Goal: Transaction & Acquisition: Subscribe to service/newsletter

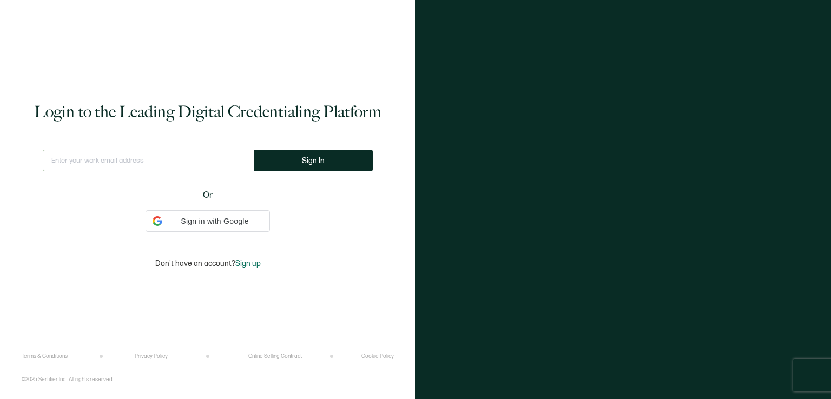
type input "[EMAIL_ADDRESS][DOMAIN_NAME]"
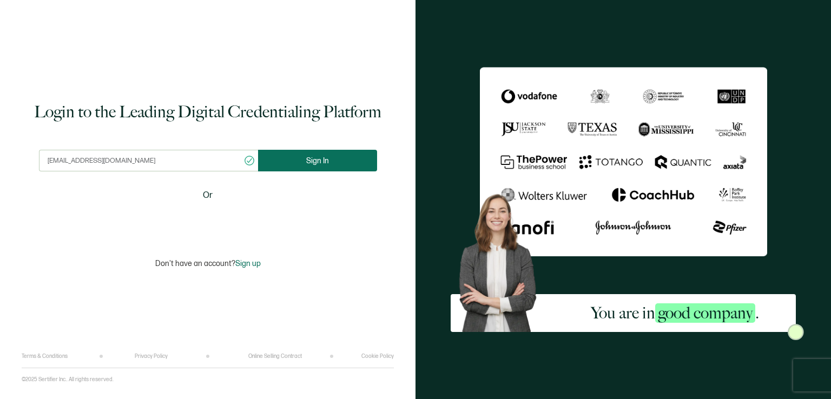
click at [315, 160] on span "Sign In" at bounding box center [317, 161] width 23 height 8
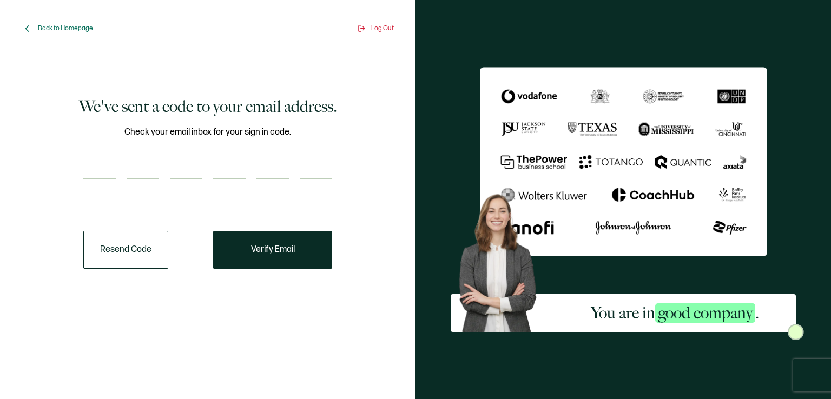
paste input "8"
type input "8"
type input "3"
type input "6"
type input "4"
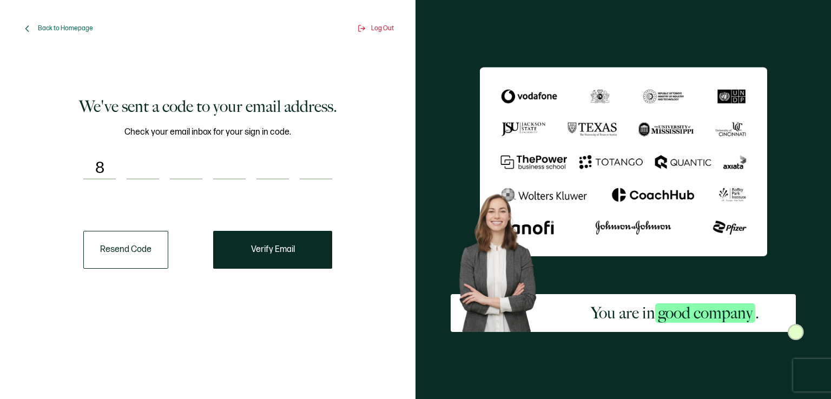
type input "3"
type input "2"
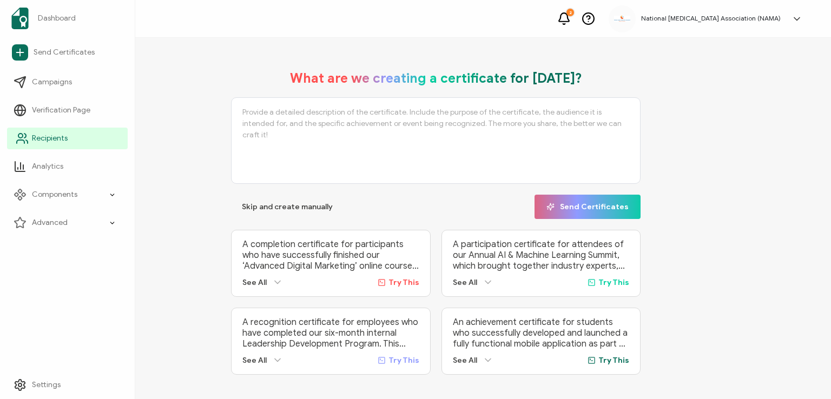
click at [46, 140] on span "Recipients" at bounding box center [50, 138] width 36 height 11
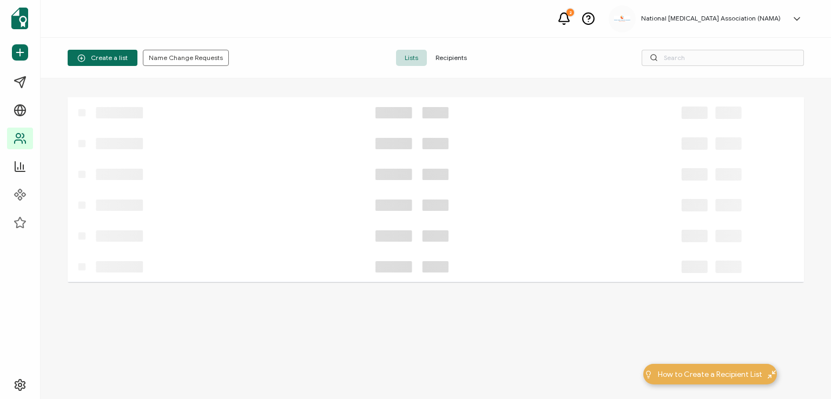
click at [450, 54] on span "Recipients" at bounding box center [451, 58] width 49 height 16
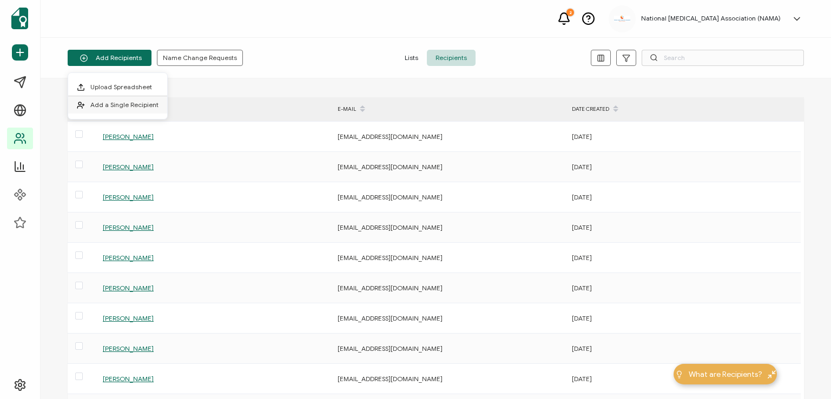
click at [121, 104] on span "Add a Single Recipient" at bounding box center [124, 105] width 68 height 8
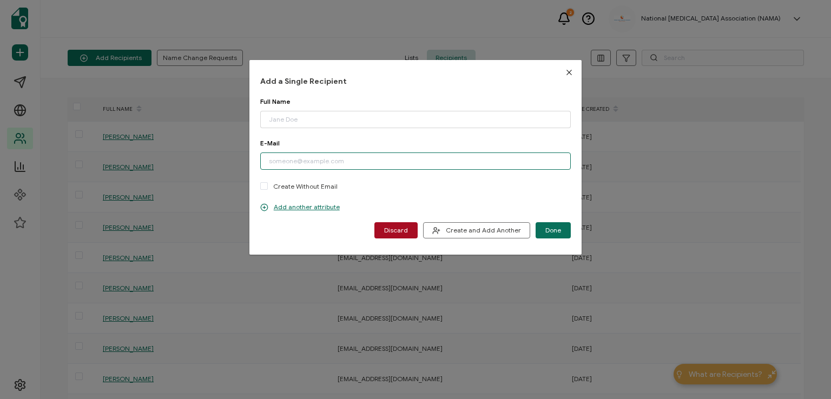
paste input "[EMAIL_ADDRESS][DOMAIN_NAME]"
type input "[EMAIL_ADDRESS][DOMAIN_NAME]"
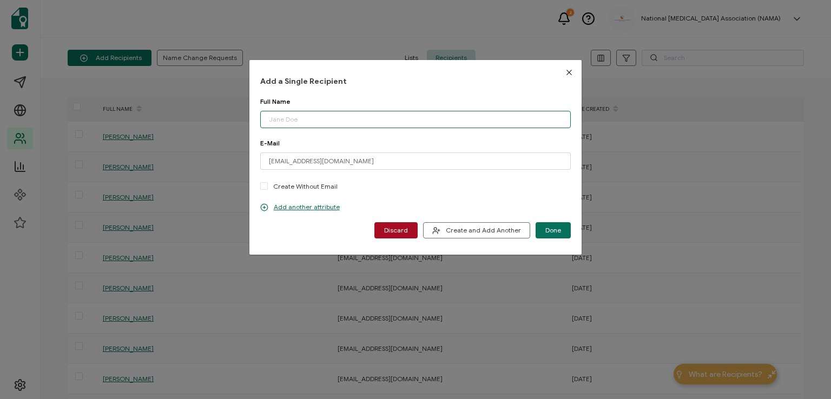
paste input "[PERSON_NAME]"
type input "[PERSON_NAME]"
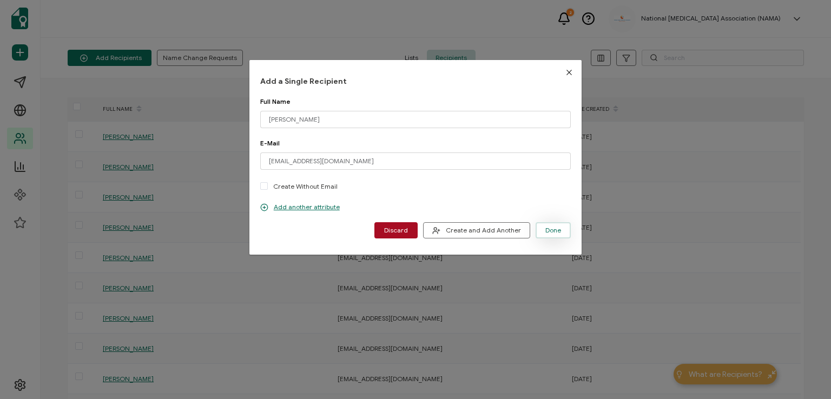
click at [545, 228] on span "Done" at bounding box center [553, 230] width 16 height 6
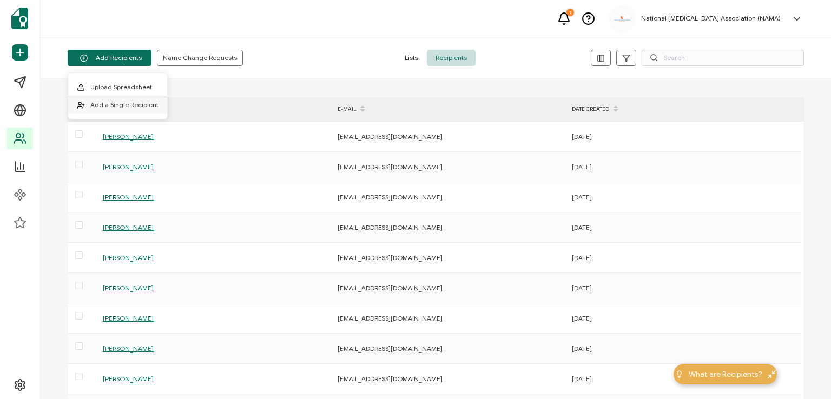
click at [122, 96] on li "Add a Single Recipient" at bounding box center [117, 104] width 99 height 17
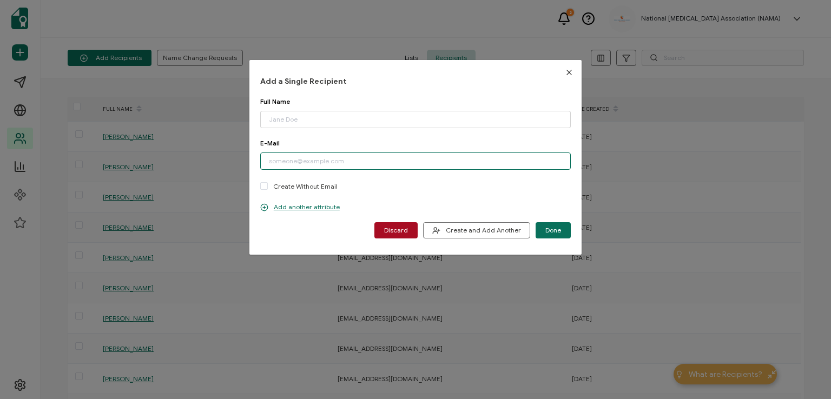
paste input "[EMAIL_ADDRESS][DOMAIN_NAME]"
type input "[EMAIL_ADDRESS][DOMAIN_NAME]"
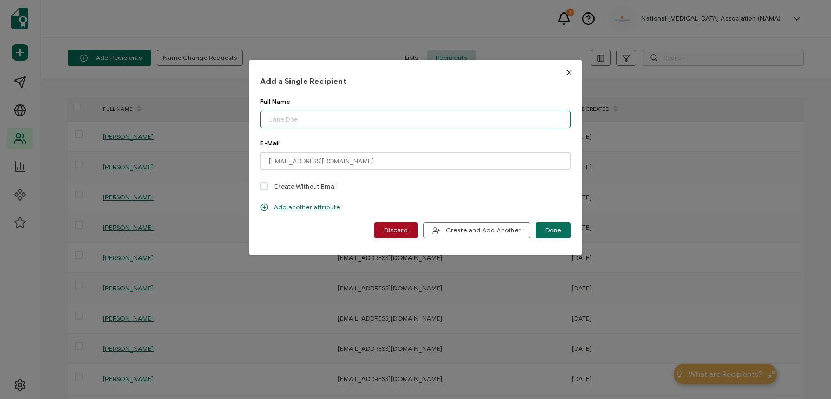
paste input "[PERSON_NAME]"
type input "[PERSON_NAME]"
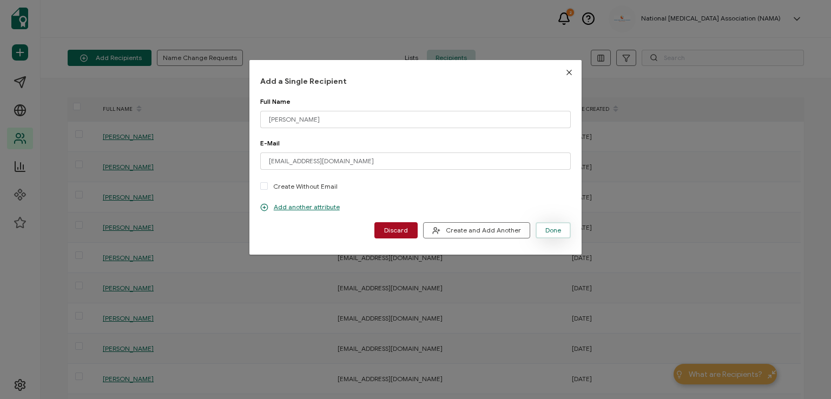
click at [547, 228] on span "Done" at bounding box center [553, 230] width 16 height 6
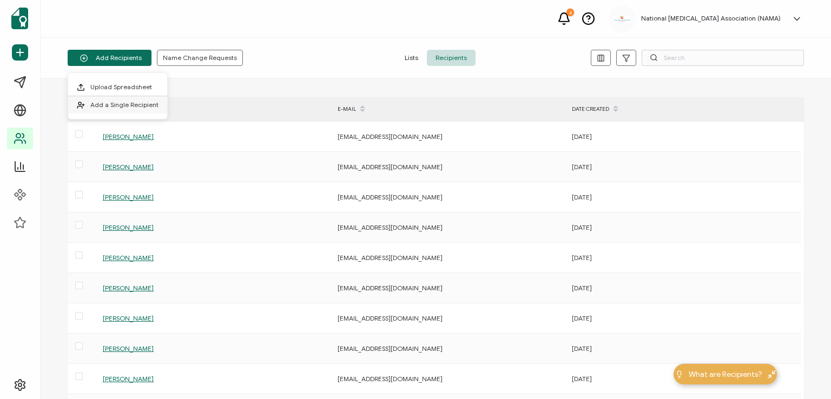
click at [115, 103] on span "Add a Single Recipient" at bounding box center [124, 105] width 68 height 8
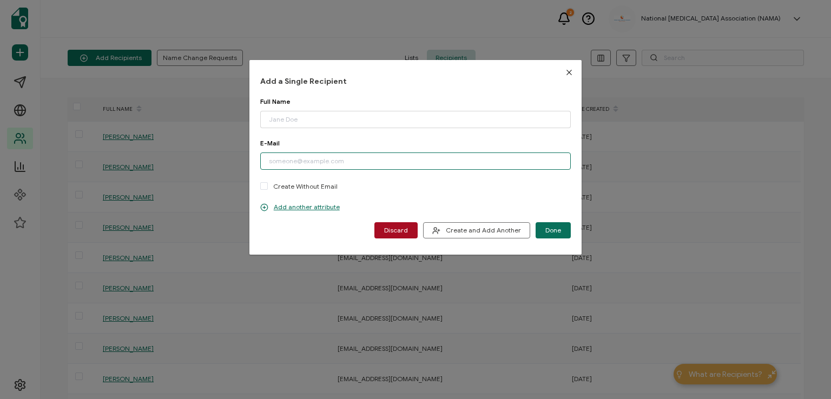
paste input "[EMAIL_ADDRESS][DOMAIN_NAME]"
type input "[EMAIL_ADDRESS][DOMAIN_NAME]"
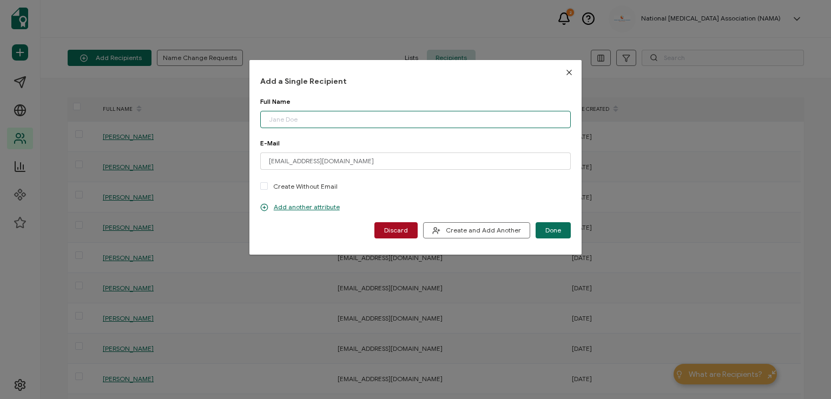
paste input "[PERSON_NAME]"
type input "[PERSON_NAME]"
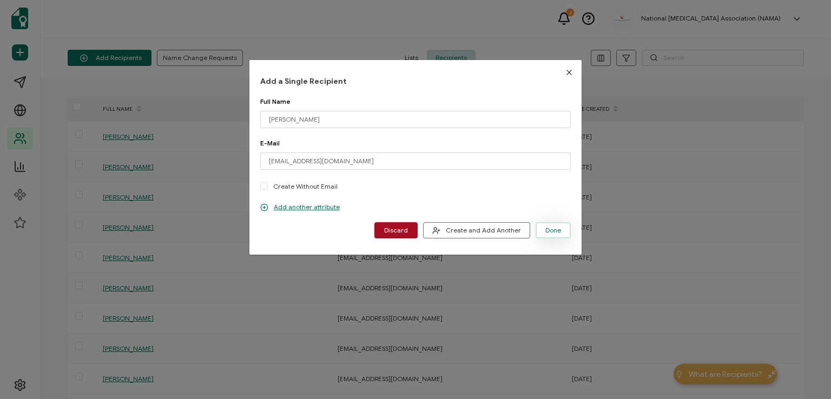
click at [548, 229] on span "Done" at bounding box center [553, 230] width 16 height 6
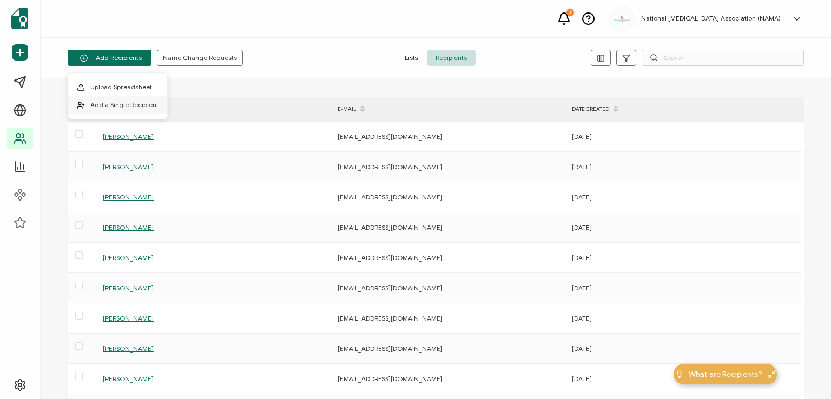
click at [123, 107] on span "Add a Single Recipient" at bounding box center [124, 105] width 68 height 8
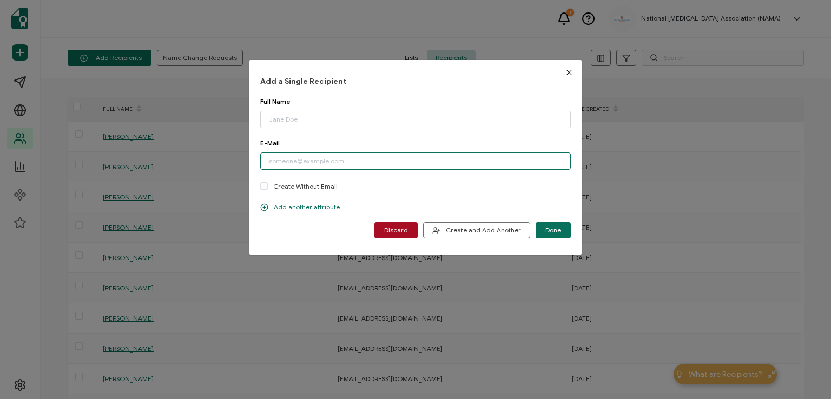
paste input "[EMAIL_ADDRESS][DOMAIN_NAME]"
type input "[EMAIL_ADDRESS][DOMAIN_NAME]"
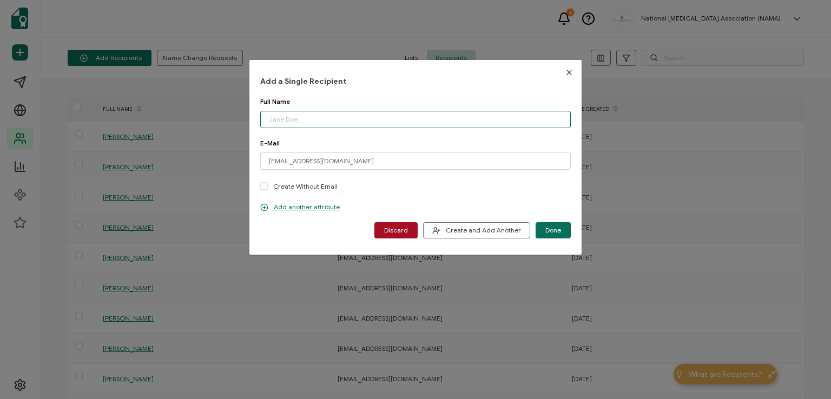
click at [315, 120] on input "dialog" at bounding box center [415, 119] width 310 height 17
type input "[PERSON_NAME]"
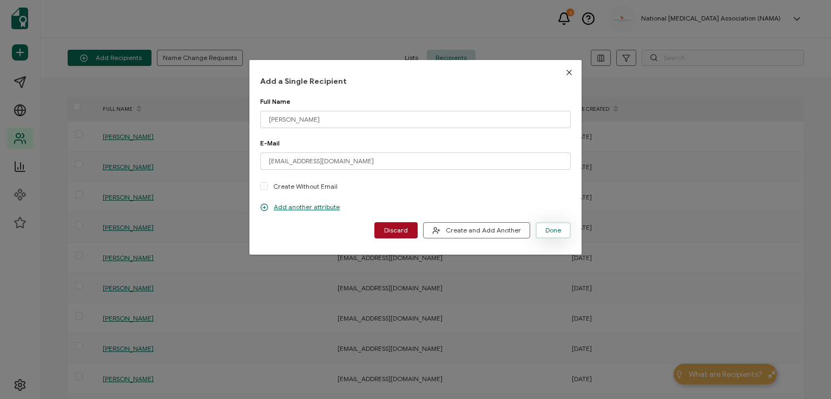
click at [545, 231] on span "Done" at bounding box center [553, 230] width 16 height 6
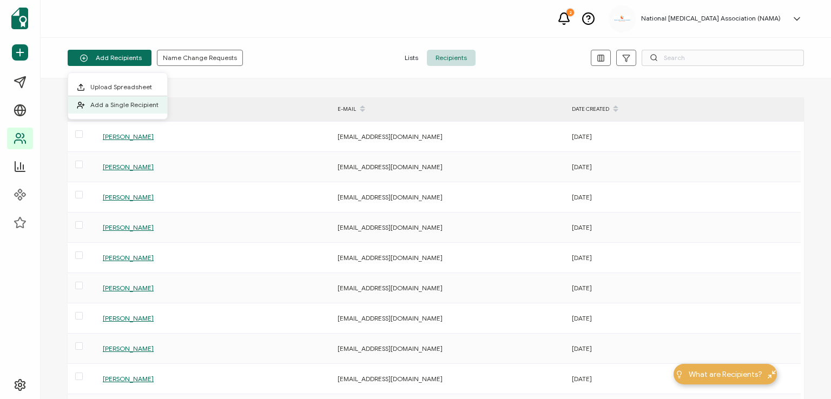
click at [104, 101] on span "Add a Single Recipient" at bounding box center [124, 105] width 68 height 8
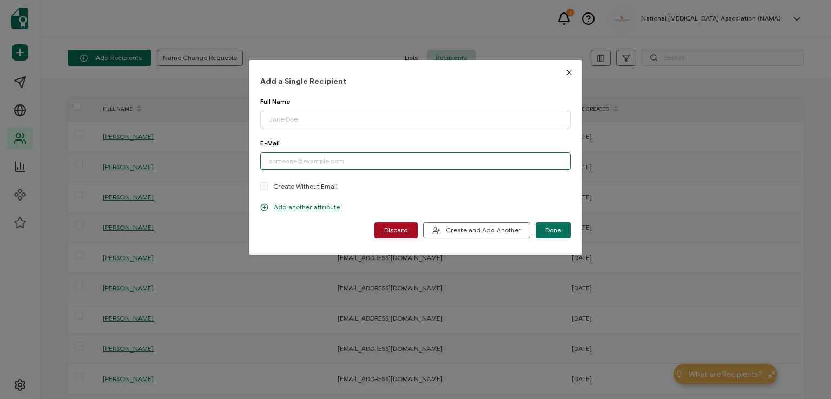
paste input "[EMAIL_ADDRESS][DOMAIN_NAME]"
type input "[EMAIL_ADDRESS][DOMAIN_NAME]"
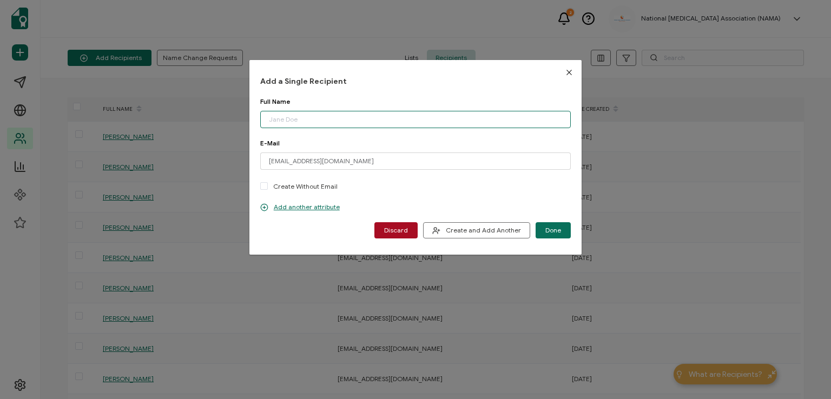
paste input "[PERSON_NAME]"
type input "[PERSON_NAME]"
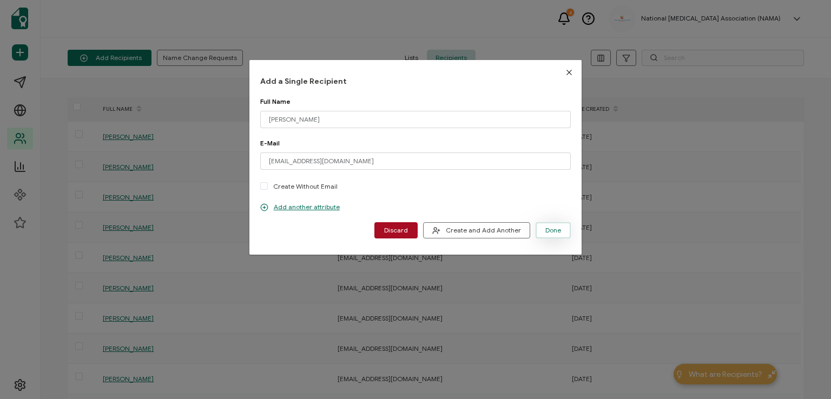
click at [555, 231] on span "Done" at bounding box center [553, 230] width 16 height 6
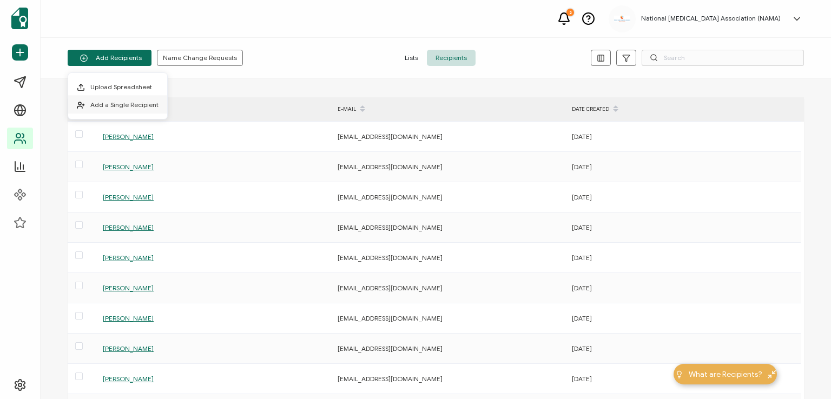
click at [111, 99] on li "Add a Single Recipient" at bounding box center [117, 104] width 99 height 17
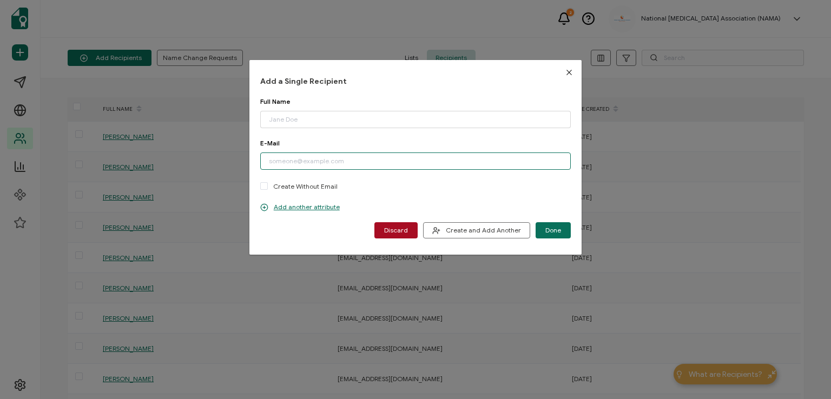
paste input "[EMAIL_ADDRESS][DOMAIN_NAME]"
type input "[EMAIL_ADDRESS][DOMAIN_NAME]"
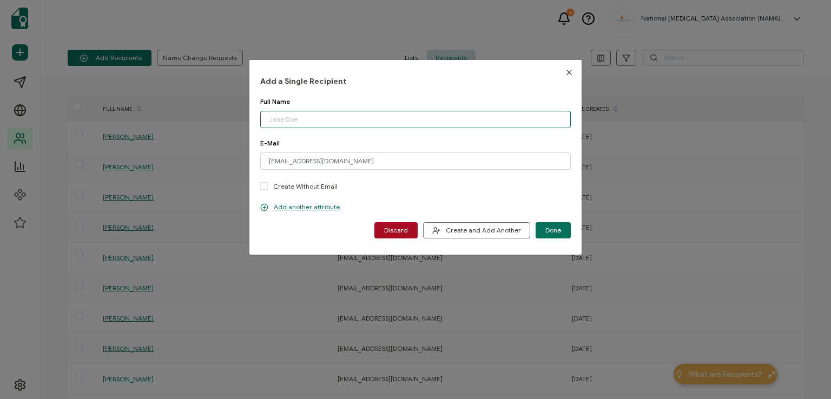
paste input "[PERSON_NAME]"
type input "[PERSON_NAME]"
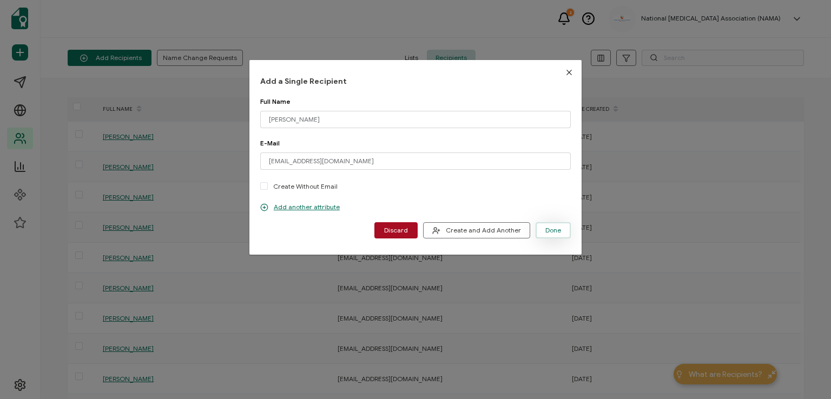
click at [548, 229] on span "Done" at bounding box center [553, 230] width 16 height 6
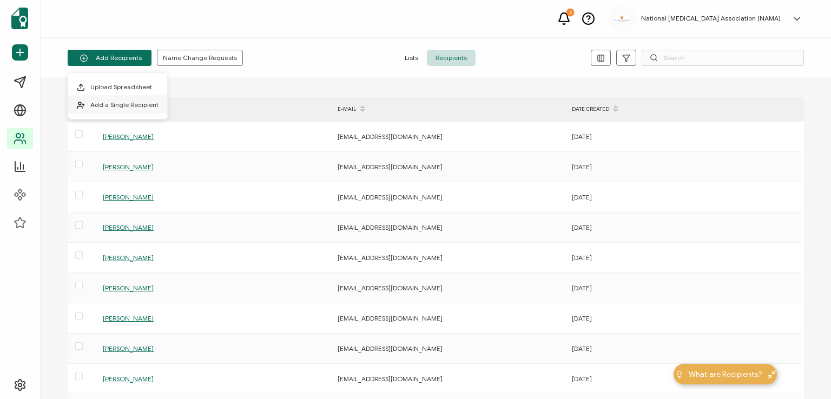
click at [129, 99] on li "Add a Single Recipient" at bounding box center [117, 104] width 99 height 17
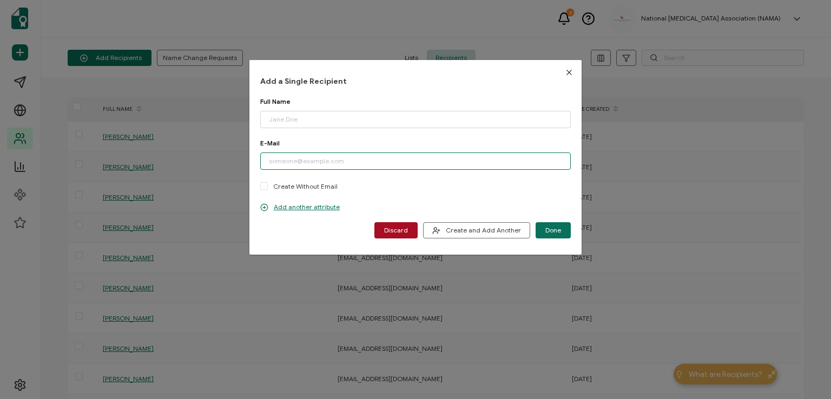
paste input "[EMAIL_ADDRESS][DOMAIN_NAME]"
type input "[EMAIL_ADDRESS][DOMAIN_NAME]"
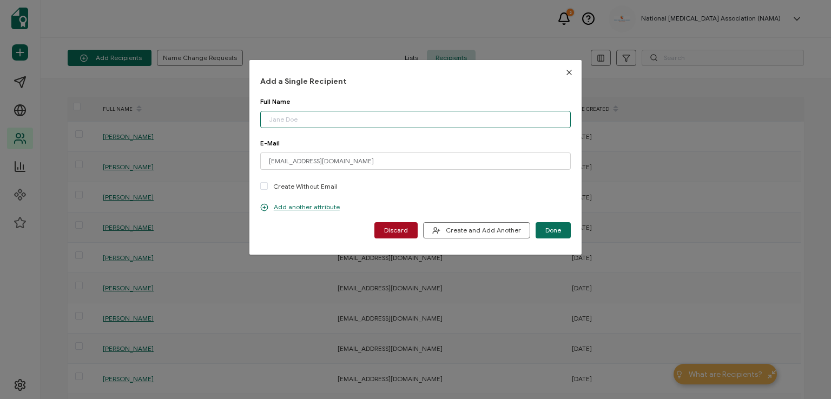
paste input "[PERSON_NAME]"
type input "[PERSON_NAME]"
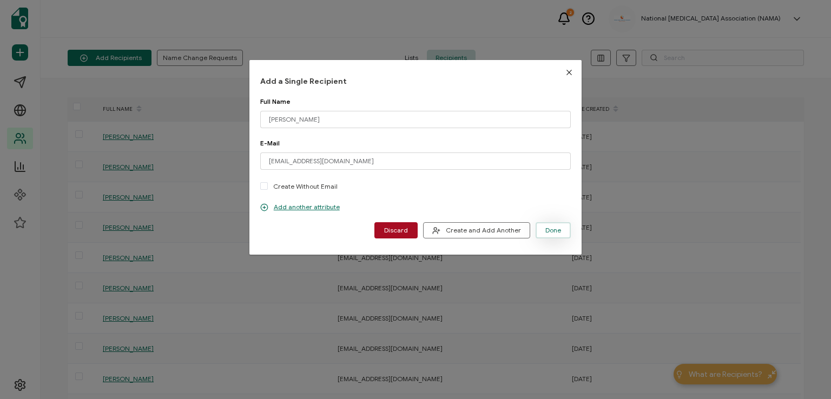
click at [548, 231] on span "Done" at bounding box center [553, 230] width 16 height 6
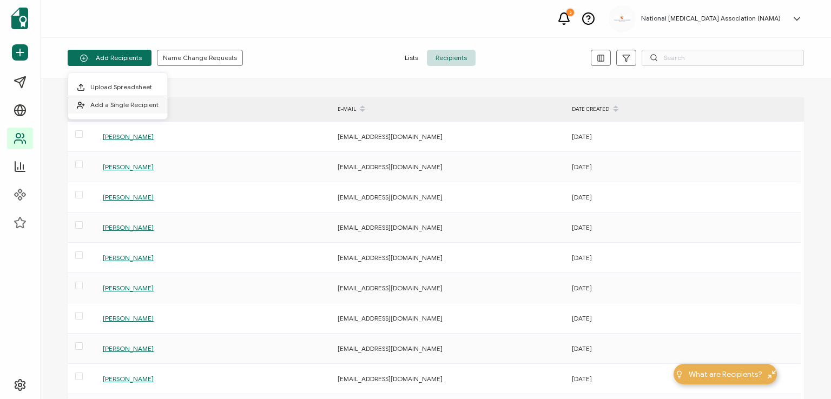
click at [127, 103] on span "Add a Single Recipient" at bounding box center [124, 105] width 68 height 8
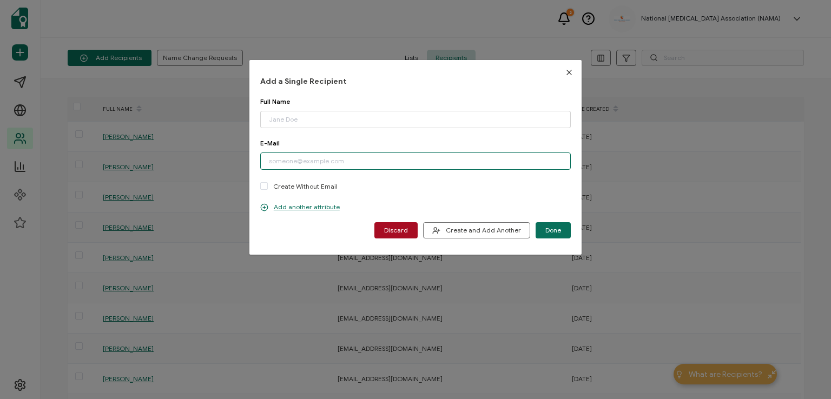
paste input "[EMAIL_ADDRESS][DOMAIN_NAME]"
type input "[EMAIL_ADDRESS][DOMAIN_NAME]"
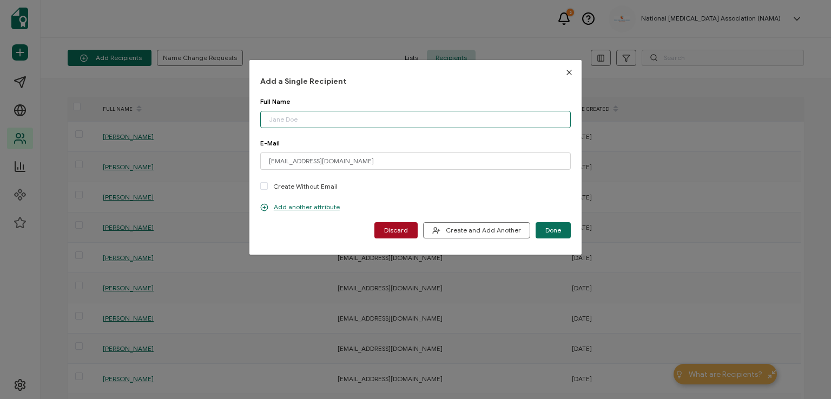
paste input "[PERSON_NAME]"
type input "[PERSON_NAME]"
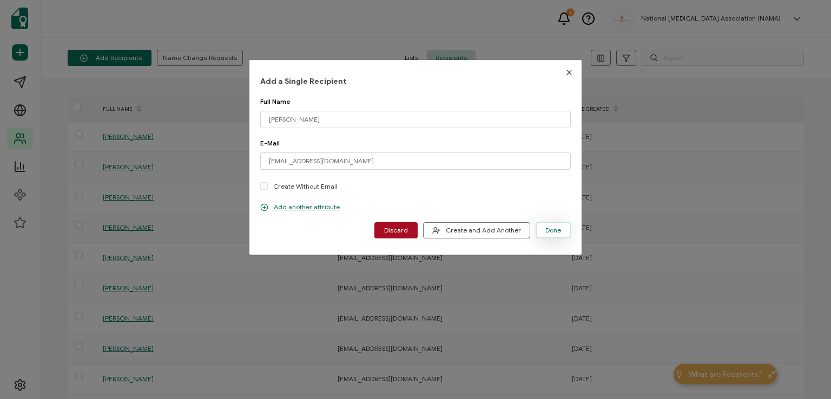
click at [549, 228] on span "Done" at bounding box center [553, 230] width 16 height 6
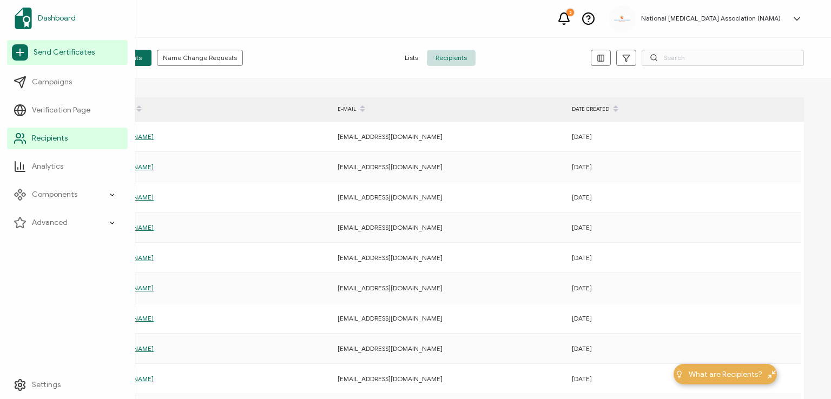
click at [51, 17] on span "Dashboard" at bounding box center [57, 18] width 38 height 11
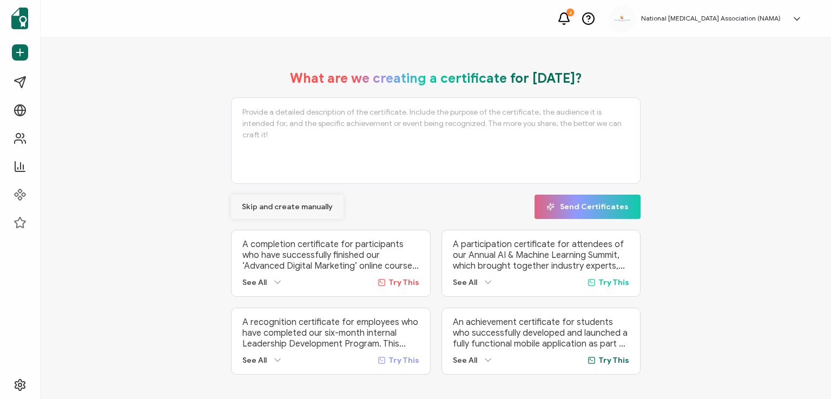
click at [256, 207] on span "Skip and create manually" at bounding box center [287, 207] width 91 height 8
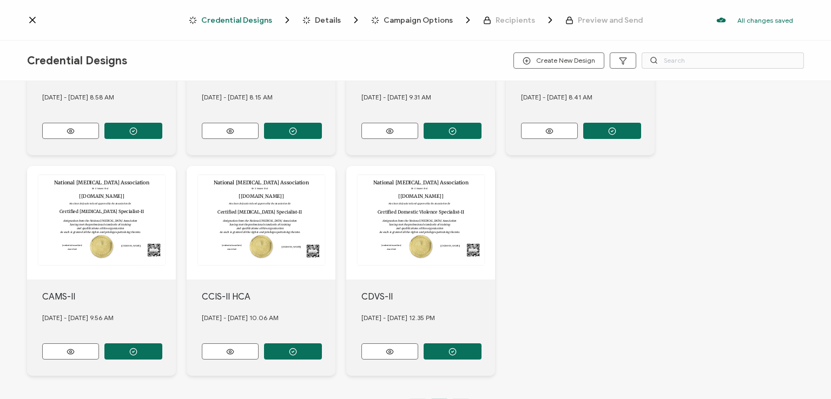
scroll to position [379, 0]
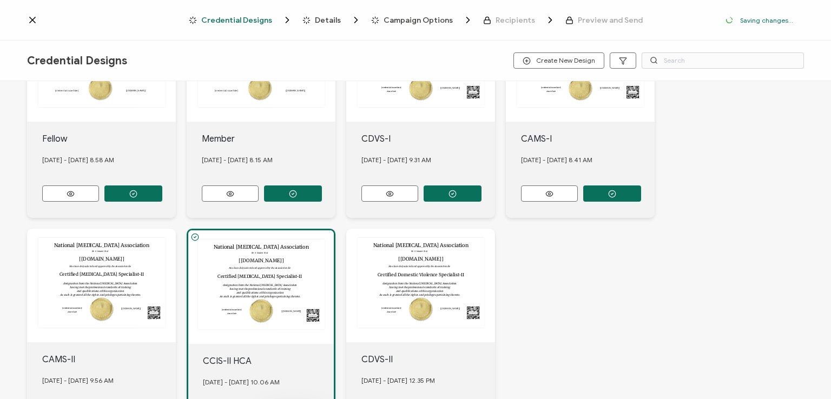
scroll to position [441, 0]
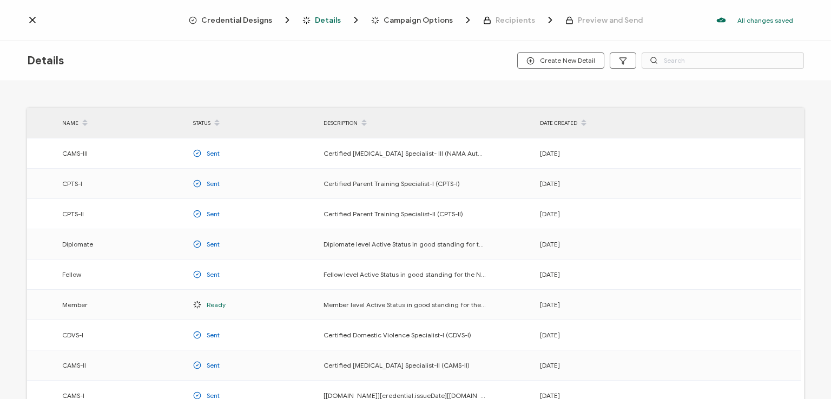
scroll to position [142, 0]
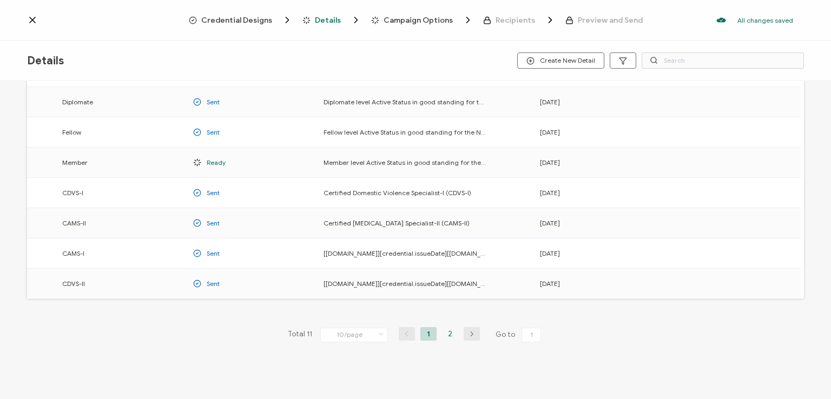
click at [447, 330] on li "2" at bounding box center [450, 334] width 16 height 14
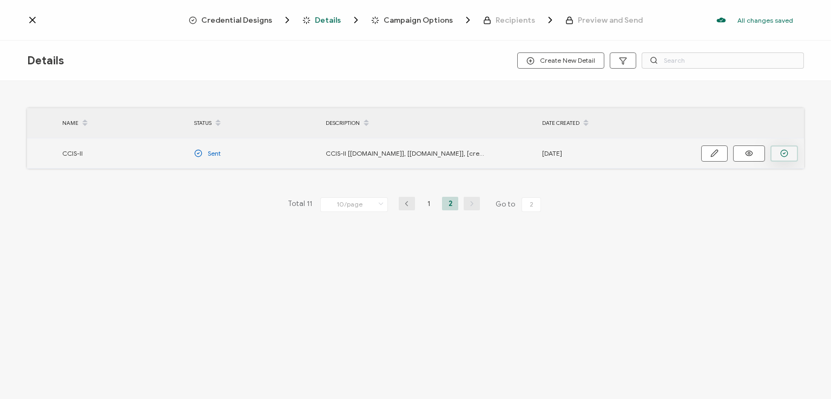
click at [784, 150] on icon "button" at bounding box center [784, 153] width 8 height 8
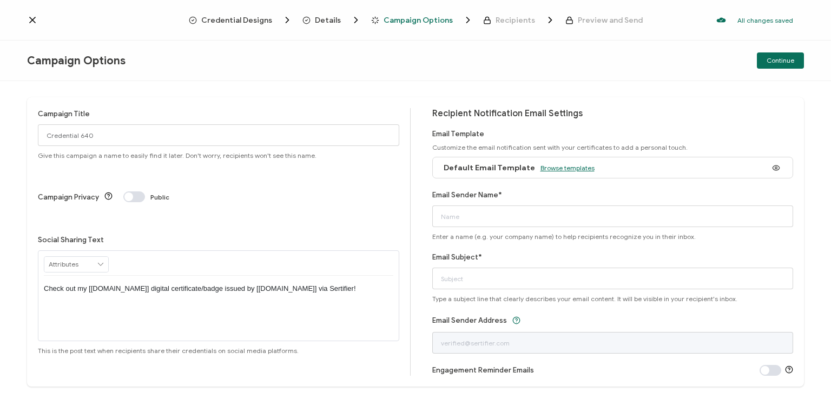
click at [552, 165] on span "Browse templates" at bounding box center [567, 168] width 54 height 8
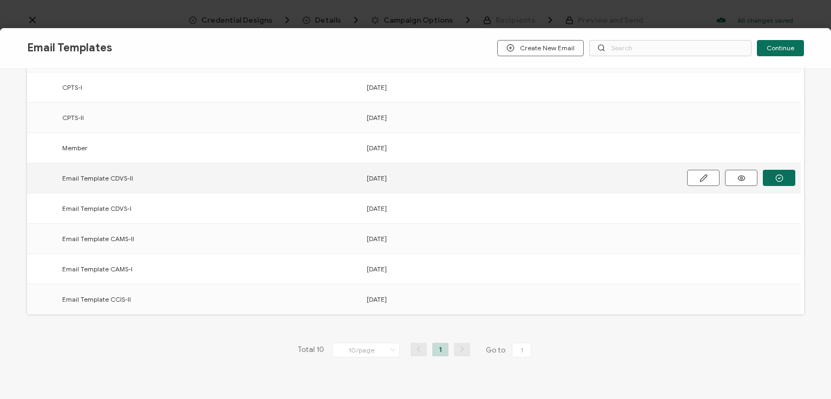
scroll to position [168, 0]
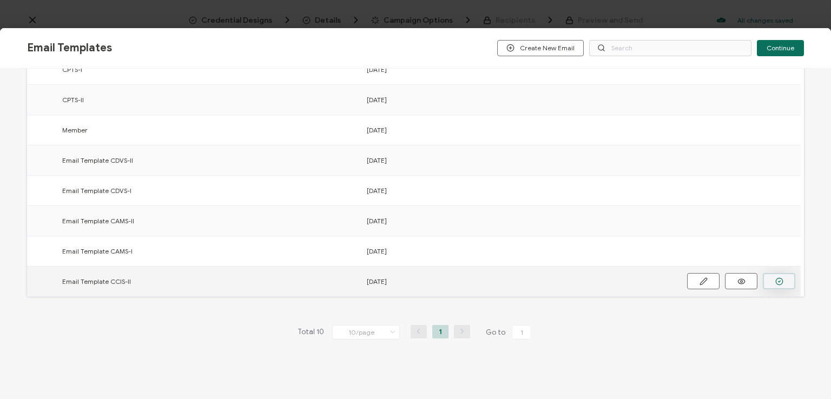
click at [0, 0] on circle "button" at bounding box center [0, 0] width 0 height 0
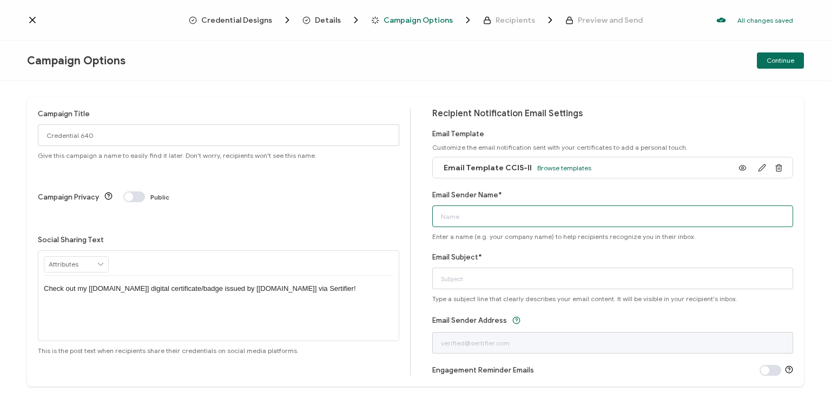
click at [508, 215] on input "Email Sender Name*" at bounding box center [612, 217] width 361 height 22
type input "National [MEDICAL_DATA] Association"
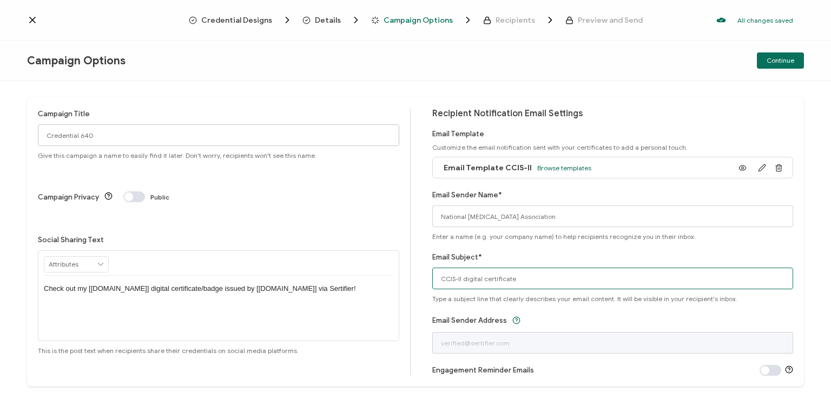
type input "CCIS-II digital certificate"
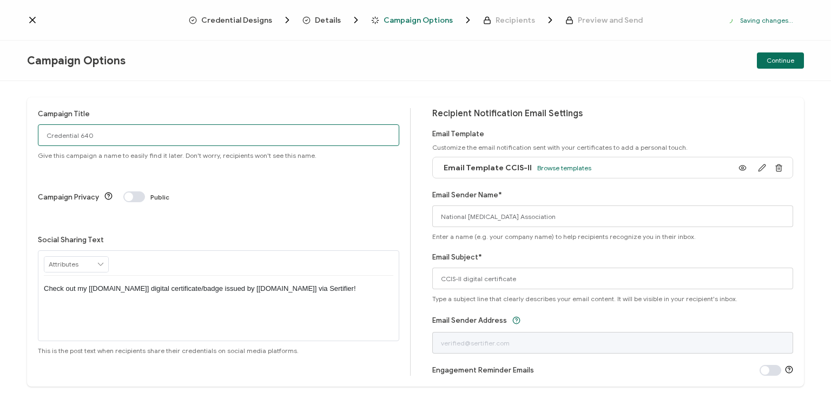
drag, startPoint x: 98, startPoint y: 137, endPoint x: 0, endPoint y: 133, distance: 98.0
click at [0, 133] on div "Campaign Title Credential 640 Give this campaign a name to easily find it later…" at bounding box center [415, 240] width 831 height 318
type input "CCIS-II HCA 8 - [DATE]"
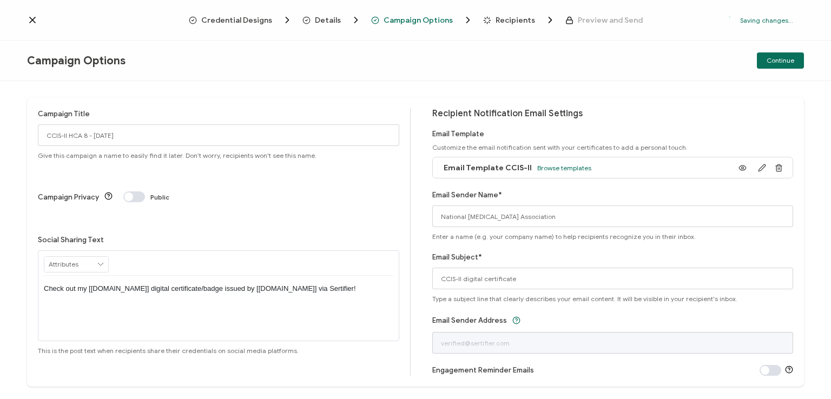
click at [216, 284] on p "Check out my [[DOMAIN_NAME]] digital certificate/badge issued by [[DOMAIN_NAME]…" at bounding box center [218, 289] width 349 height 10
click at [552, 74] on div "Campaign Options Continue" at bounding box center [415, 61] width 831 height 41
click at [780, 58] on span "Continue" at bounding box center [780, 60] width 28 height 6
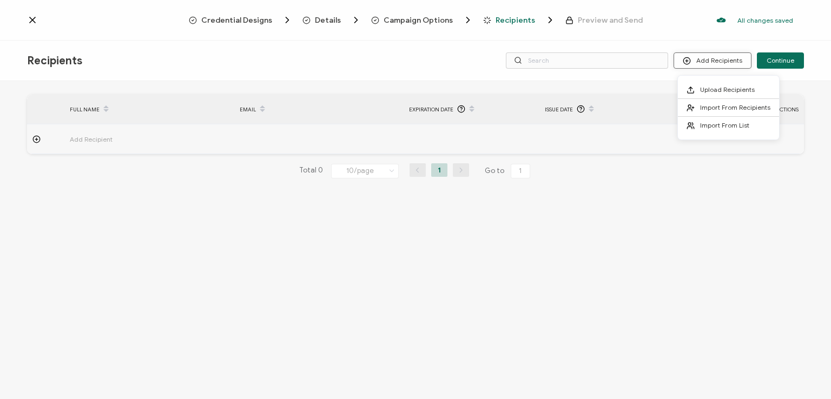
click at [725, 62] on button "Add Recipients" at bounding box center [712, 60] width 78 height 16
click at [715, 104] on span "Import From Recipients" at bounding box center [735, 107] width 70 height 8
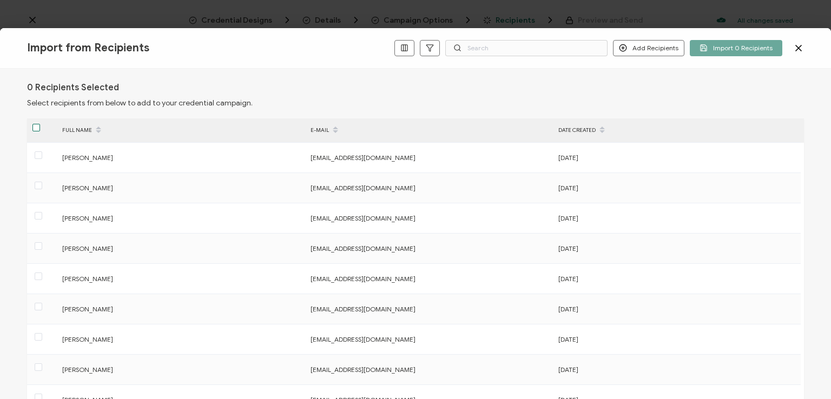
click at [35, 128] on span at bounding box center [36, 128] width 8 height 8
click at [40, 124] on input "checkbox" at bounding box center [40, 124] width 0 height 0
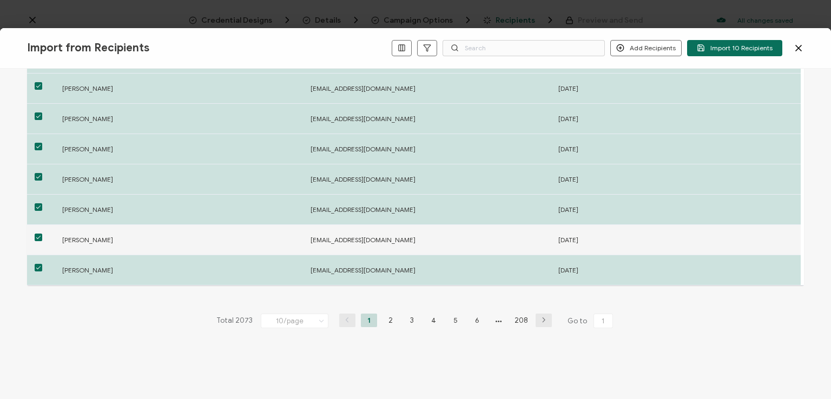
scroll to position [168, 0]
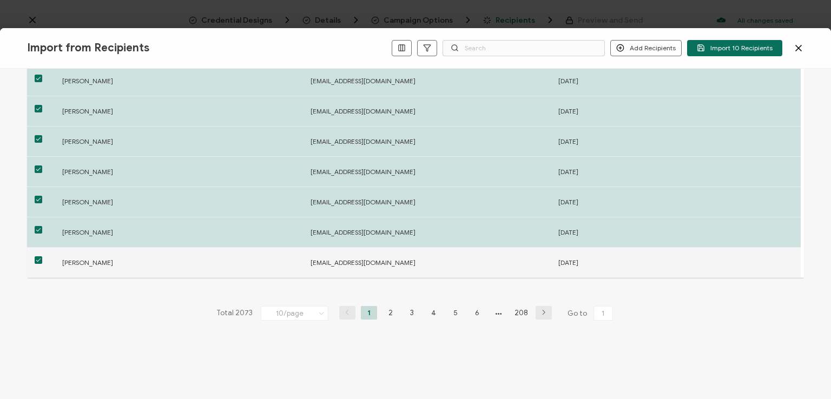
click at [39, 258] on span at bounding box center [39, 260] width 8 height 8
click at [42, 256] on input "checkbox" at bounding box center [42, 256] width 0 height 0
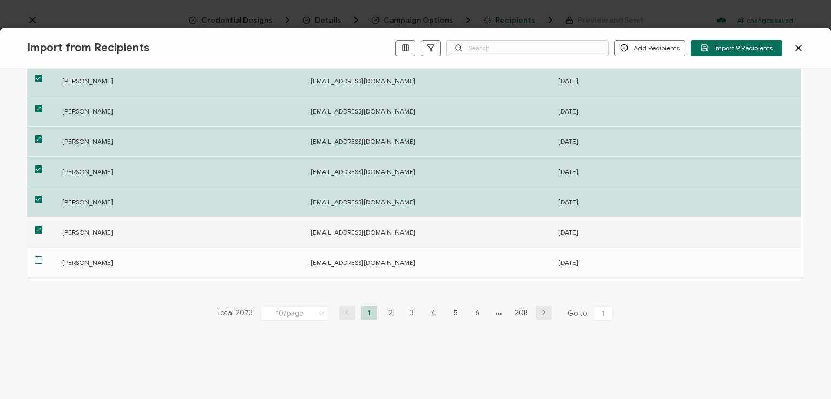
click at [37, 227] on span at bounding box center [39, 230] width 8 height 8
click at [42, 226] on input "checkbox" at bounding box center [42, 226] width 0 height 0
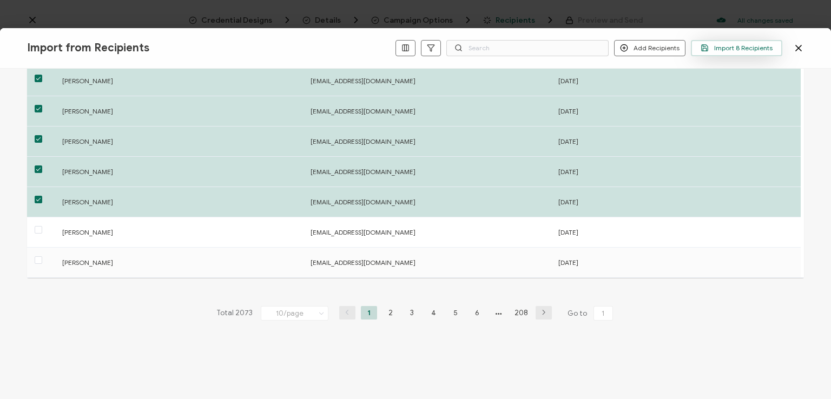
click at [730, 44] on span "Import 8 Recipients" at bounding box center [736, 48] width 72 height 8
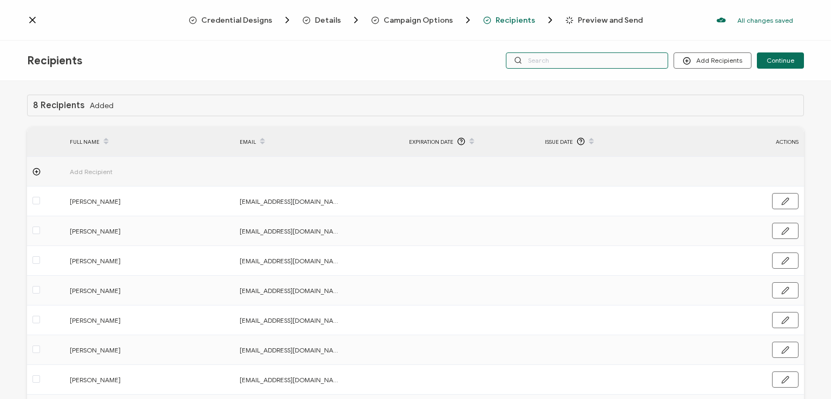
click at [593, 63] on input "text" at bounding box center [587, 60] width 162 height 16
click at [598, 35] on div "Credential Designs Details Campaign Options Recipients Preview and Send All cha…" at bounding box center [415, 20] width 831 height 41
click at [590, 78] on div "Recipients Add Recipients Upload Recipients Import From Recipients Import From …" at bounding box center [415, 61] width 831 height 41
click at [588, 57] on input "text" at bounding box center [587, 60] width 162 height 16
click at [593, 78] on div "Recipients Add Recipients Upload Recipients Import From Recipients Import From …" at bounding box center [415, 61] width 831 height 41
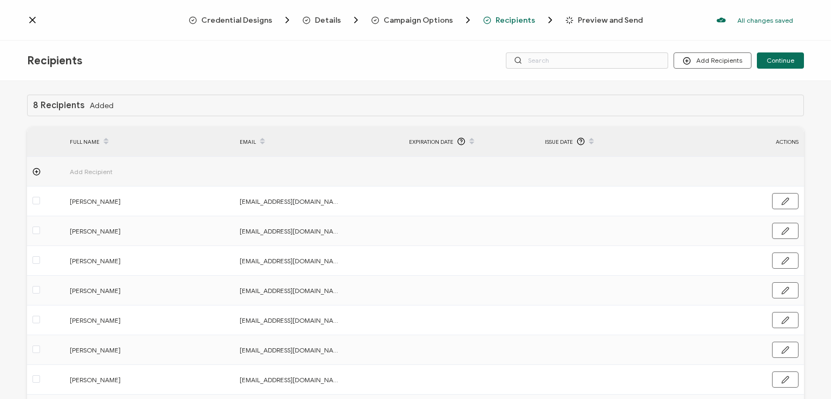
click at [696, 33] on div "Credential Designs Details Campaign Options Recipients Preview and Send All cha…" at bounding box center [415, 20] width 831 height 41
click at [778, 60] on span "Continue" at bounding box center [780, 60] width 28 height 6
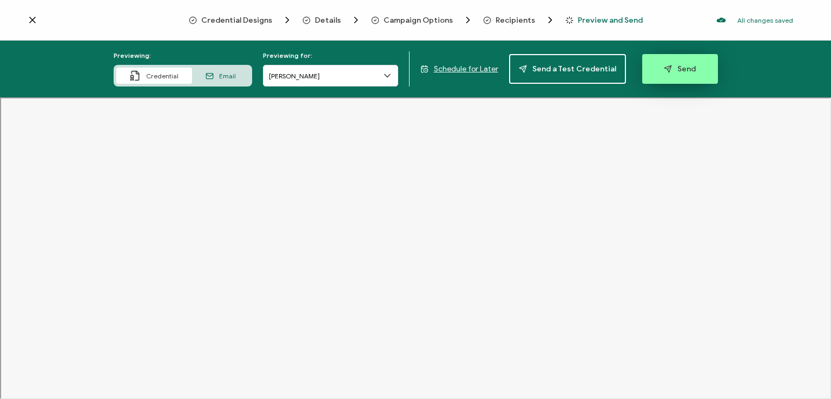
click at [670, 67] on span "Send" at bounding box center [680, 69] width 32 height 8
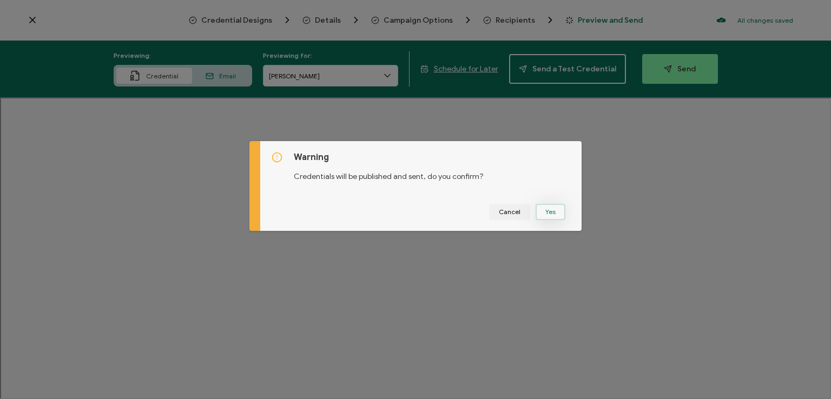
click at [548, 210] on button "Yes" at bounding box center [550, 212] width 30 height 16
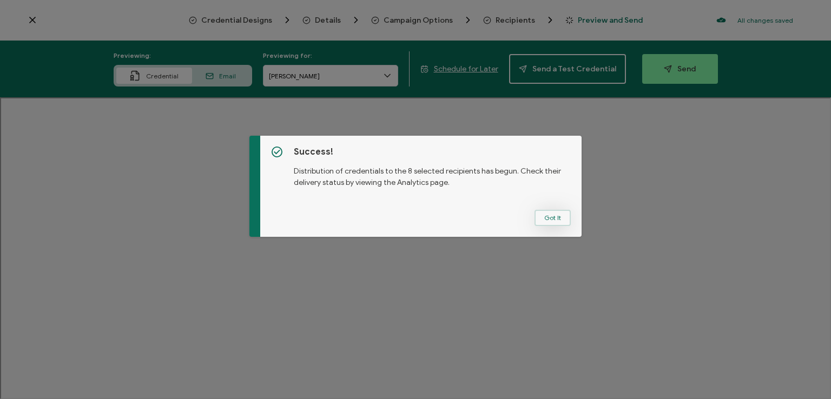
click at [552, 221] on button "Got It" at bounding box center [552, 218] width 36 height 16
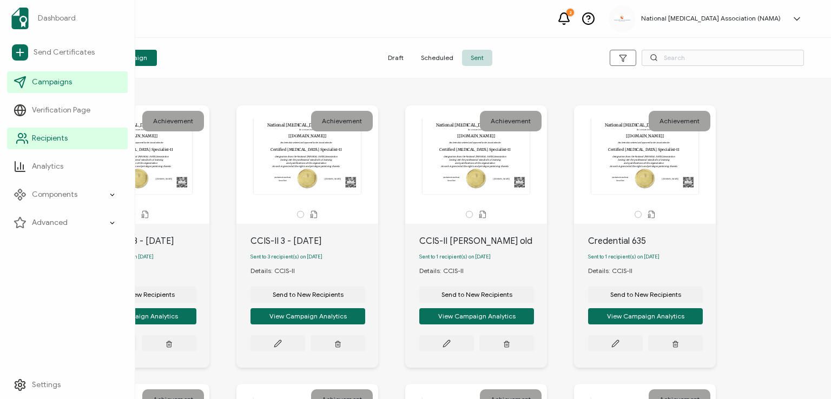
click at [40, 137] on span "Recipients" at bounding box center [50, 138] width 36 height 11
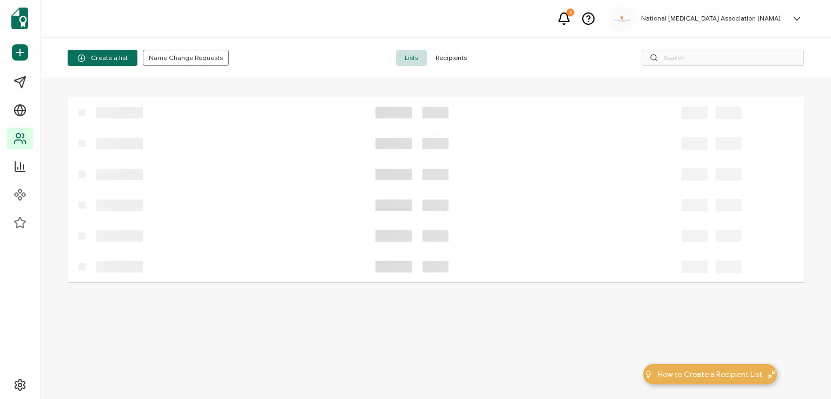
click at [452, 59] on span "Recipients" at bounding box center [451, 58] width 49 height 16
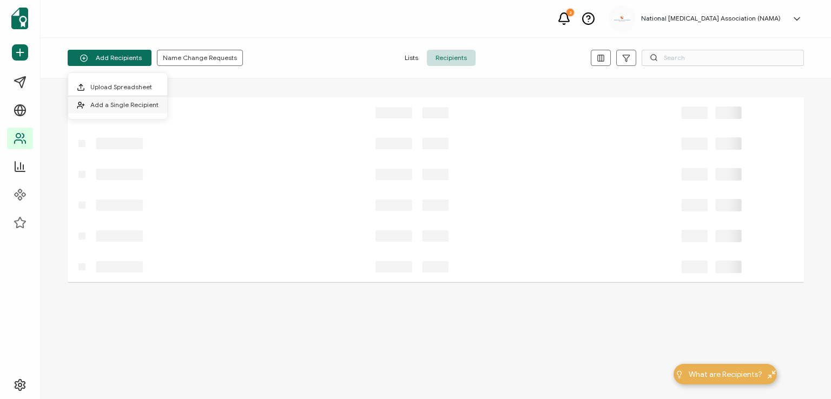
click at [117, 101] on span "Add a Single Recipient" at bounding box center [124, 105] width 68 height 8
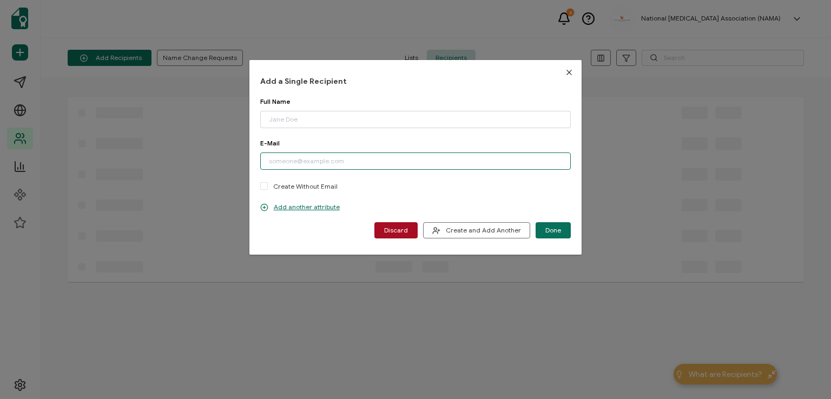
paste input "[EMAIL_ADDRESS][DOMAIN_NAME]"
type input "[EMAIL_ADDRESS][DOMAIN_NAME]"
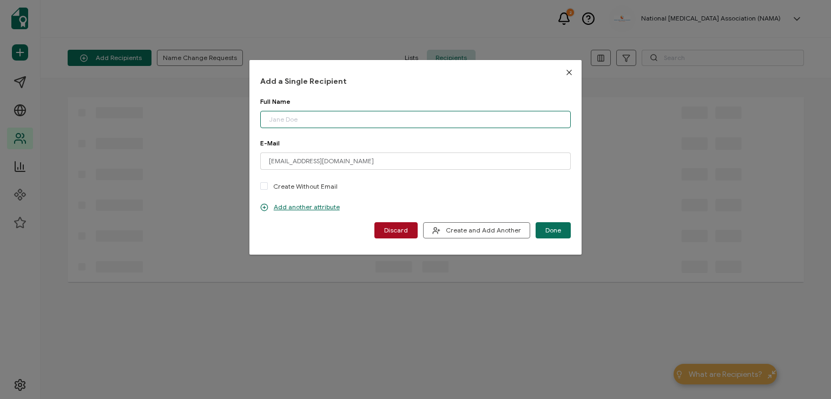
click at [329, 122] on input "dialog" at bounding box center [415, 119] width 310 height 17
type input "[PERSON_NAME]"
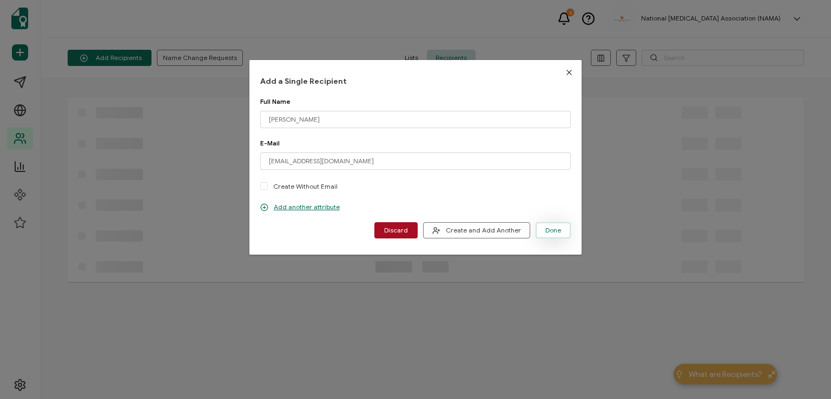
click at [549, 232] on span "Done" at bounding box center [553, 230] width 16 height 6
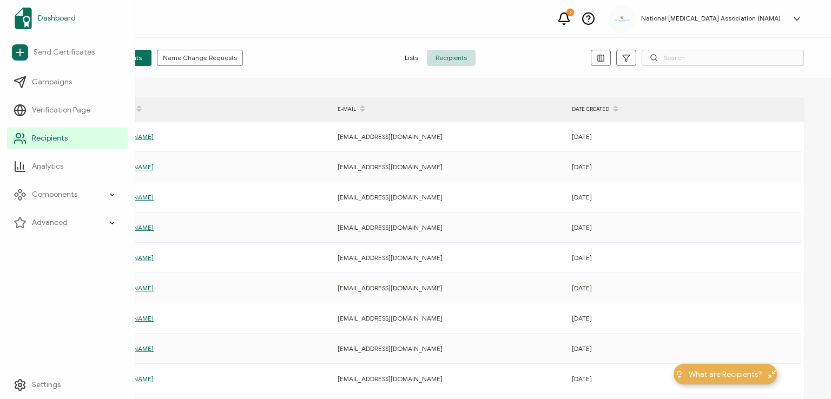
click at [54, 18] on span "Dashboard" at bounding box center [57, 18] width 38 height 11
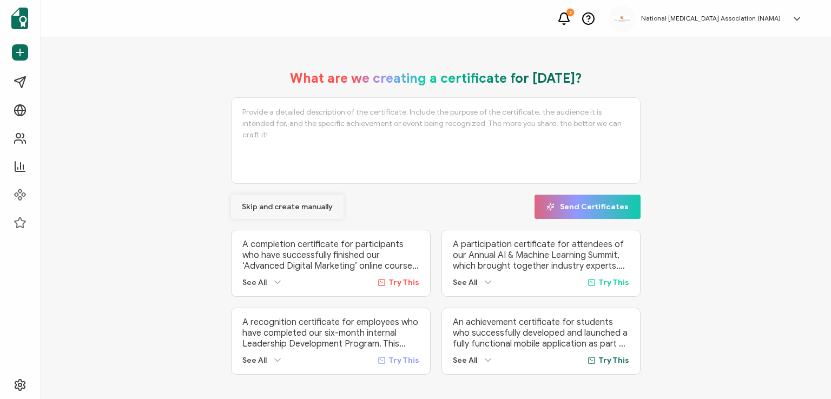
click at [269, 203] on span "Skip and create manually" at bounding box center [287, 207] width 91 height 8
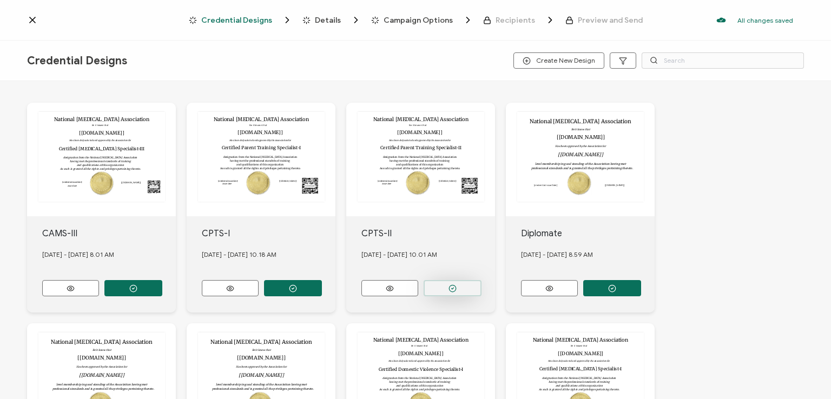
click at [162, 282] on button "button" at bounding box center [133, 288] width 58 height 16
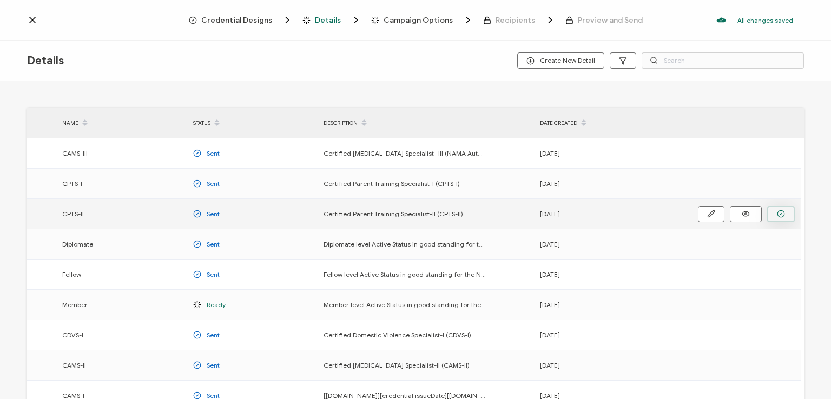
click at [0, 0] on circle "button" at bounding box center [0, 0] width 0 height 0
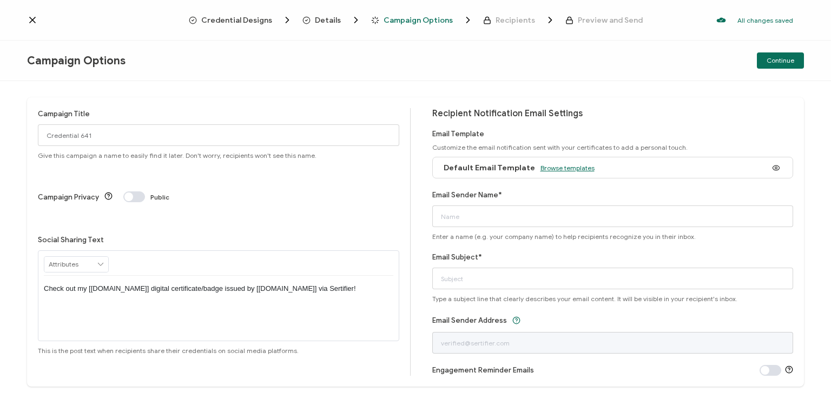
click at [545, 166] on span "Browse templates" at bounding box center [567, 168] width 54 height 8
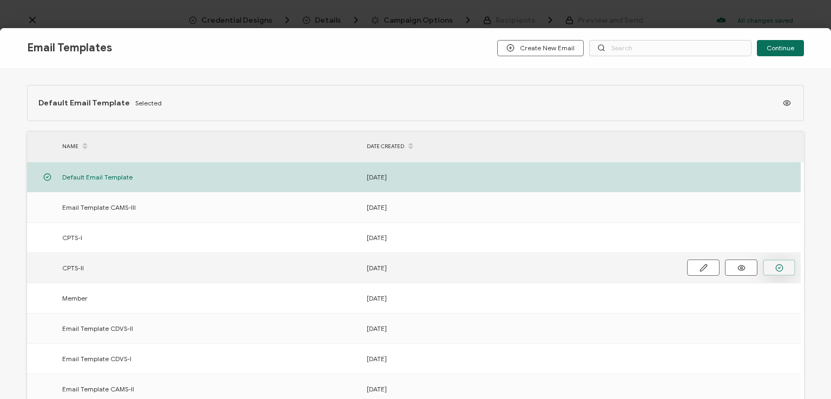
click at [0, 0] on icon "button" at bounding box center [0, 0] width 0 height 0
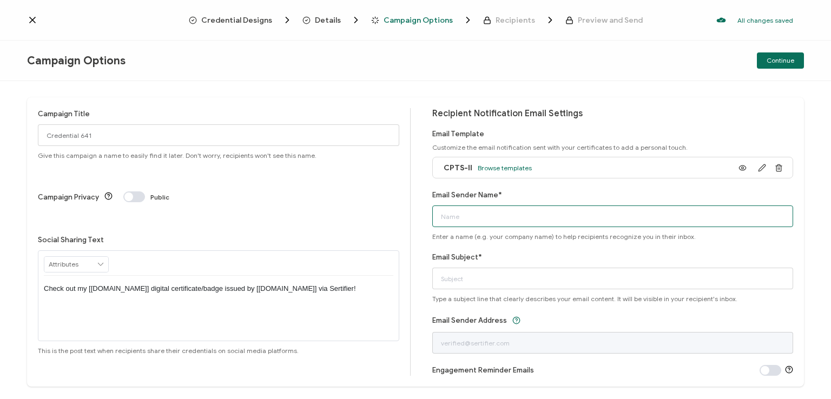
click at [521, 211] on input "Email Sender Name*" at bounding box center [612, 217] width 361 height 22
type input "National [MEDICAL_DATA] Association"
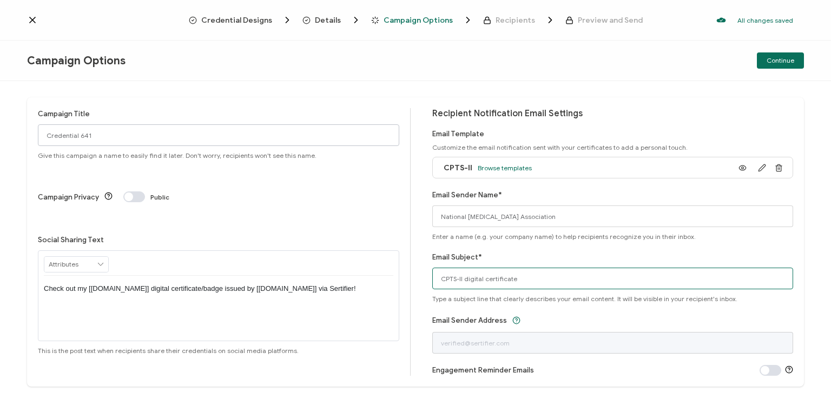
type input "CPTS-II digital certificate"
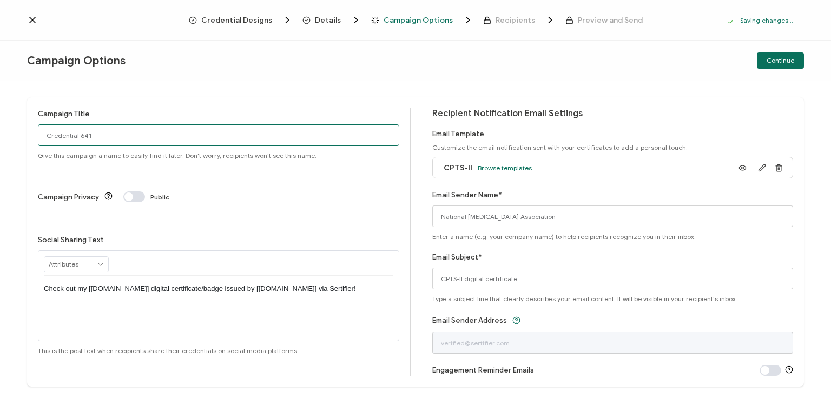
drag, startPoint x: 115, startPoint y: 138, endPoint x: 0, endPoint y: 134, distance: 114.7
click at [0, 134] on div "Campaign Title Credential 641 Give this campaign a name to easily find it later…" at bounding box center [415, 240] width 831 height 318
type input "CPTS-II 1 - [DATE]"
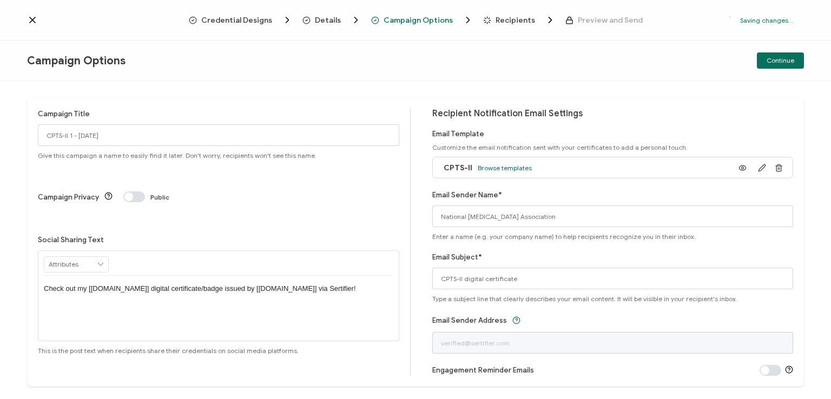
click at [215, 284] on p "Check out my [[DOMAIN_NAME]] digital certificate/badge issued by [[DOMAIN_NAME]…" at bounding box center [218, 289] width 349 height 10
click at [476, 66] on div "Campaign Options Continue" at bounding box center [415, 61] width 831 height 41
click at [690, 37] on div "Credential Designs Details Campaign Options Recipients Preview and Send All cha…" at bounding box center [415, 20] width 831 height 41
click at [775, 61] on span "Continue" at bounding box center [780, 60] width 28 height 6
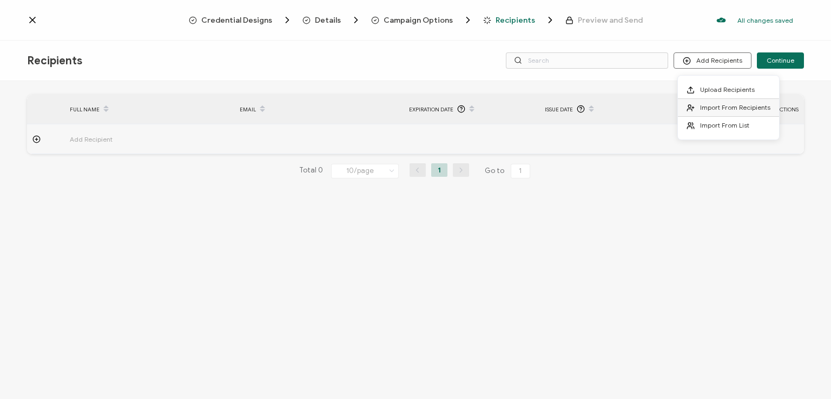
click at [720, 104] on span "Import From Recipients" at bounding box center [735, 107] width 70 height 8
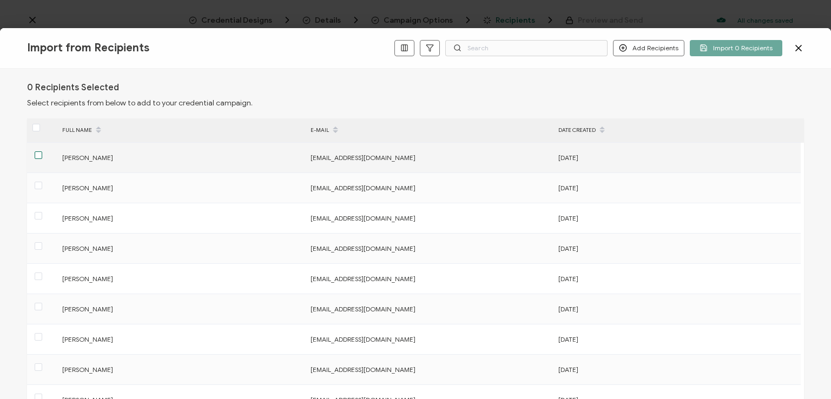
click at [35, 155] on span at bounding box center [39, 155] width 8 height 8
click at [42, 151] on input "checkbox" at bounding box center [42, 151] width 0 height 0
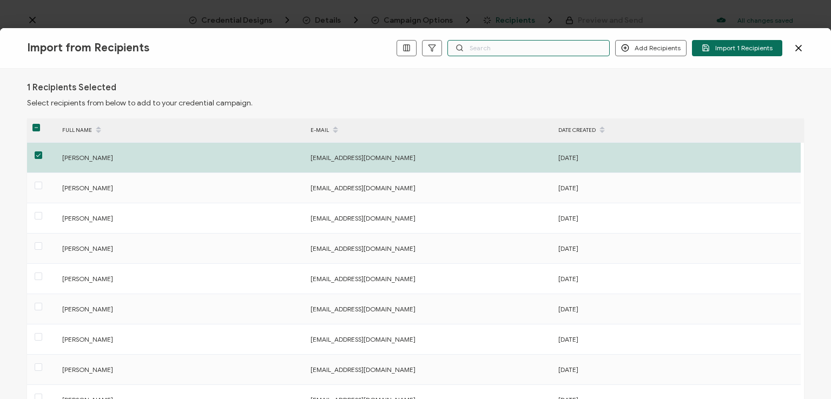
click at [502, 45] on input "text" at bounding box center [528, 48] width 162 height 16
click at [502, 25] on div "Import from Recipients Add Recipients Add a Single Recipient Import 1 Recipient…" at bounding box center [415, 199] width 831 height 399
click at [504, 68] on div "Import from Recipients Add Recipients Add a Single Recipient Import 1 Recipients" at bounding box center [415, 48] width 831 height 41
click at [502, 43] on input "text" at bounding box center [528, 48] width 162 height 16
click at [508, 65] on div "Import from Recipients Add Recipients Add a Single Recipient Import 1 Recipients" at bounding box center [415, 48] width 831 height 41
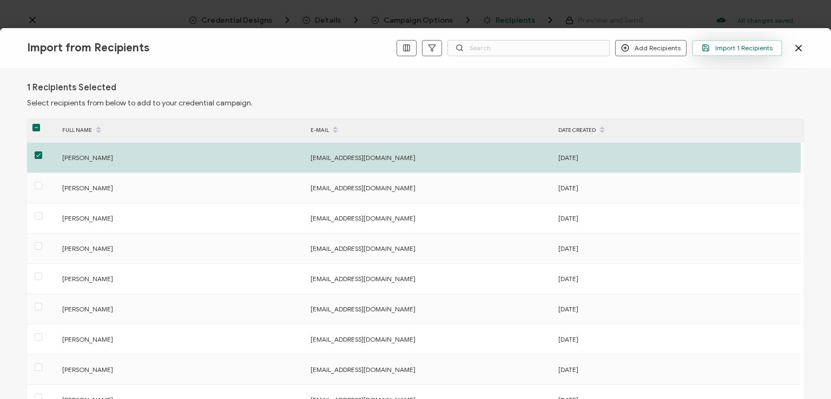
click at [727, 47] on span "Import 1 Recipients" at bounding box center [736, 48] width 71 height 8
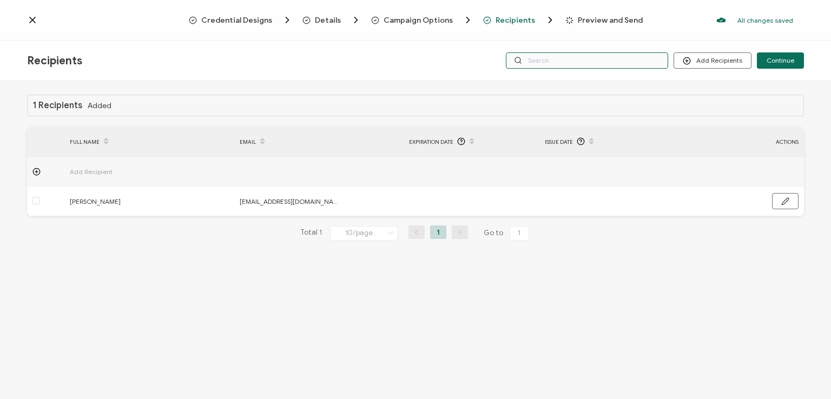
click at [593, 61] on input "text" at bounding box center [587, 60] width 162 height 16
click at [574, 42] on div "Recipients Add Recipients Upload Recipients Import From Recipients Import From …" at bounding box center [415, 61] width 831 height 41
click at [777, 62] on span "Continue" at bounding box center [780, 60] width 28 height 6
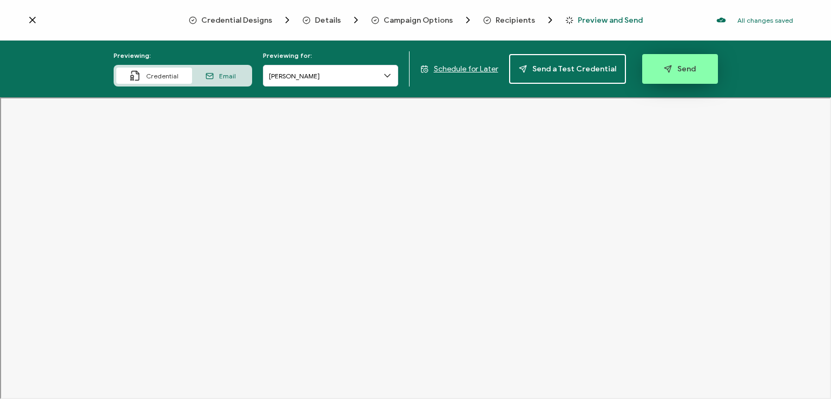
click at [674, 66] on span "Send" at bounding box center [680, 69] width 32 height 8
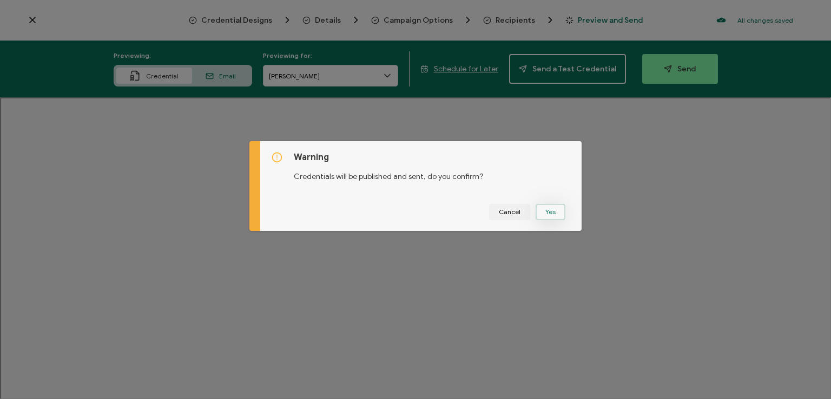
click at [547, 208] on button "Yes" at bounding box center [550, 212] width 30 height 16
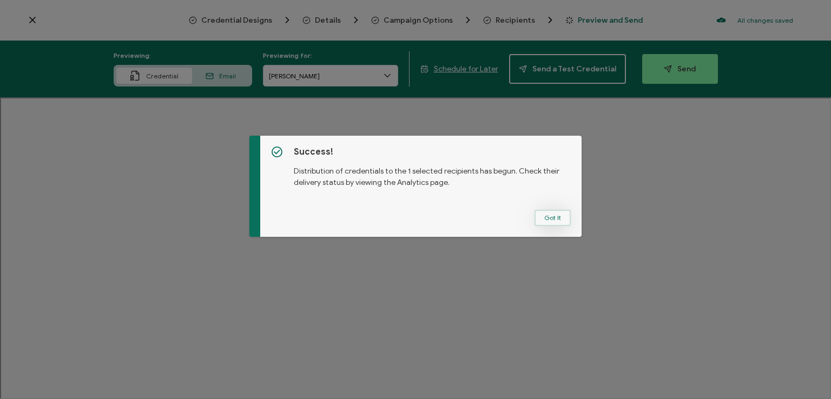
click at [555, 213] on button "Got It" at bounding box center [552, 218] width 36 height 16
